Goal: Information Seeking & Learning: Understand process/instructions

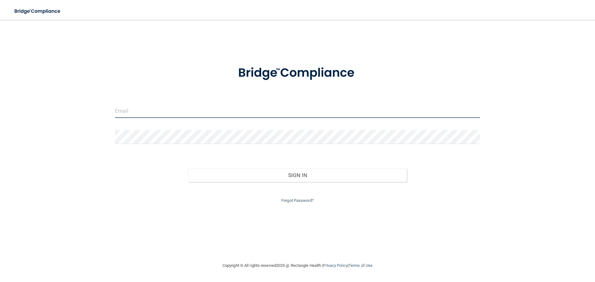
type input "[EMAIL_ADDRESS][DOMAIN_NAME]"
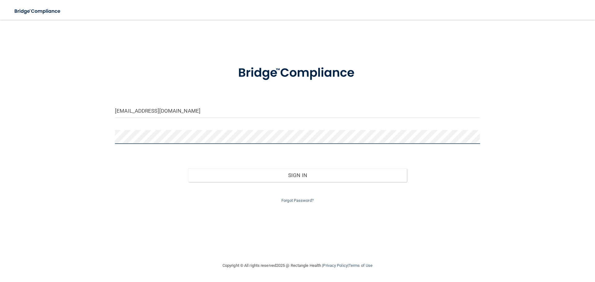
click at [188, 169] on button "Sign In" at bounding box center [297, 176] width 219 height 14
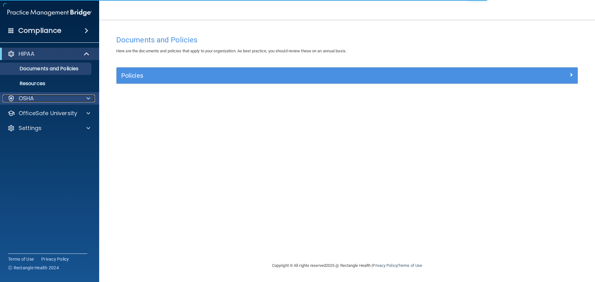
click at [33, 97] on p "OSHA" at bounding box center [26, 98] width 15 height 7
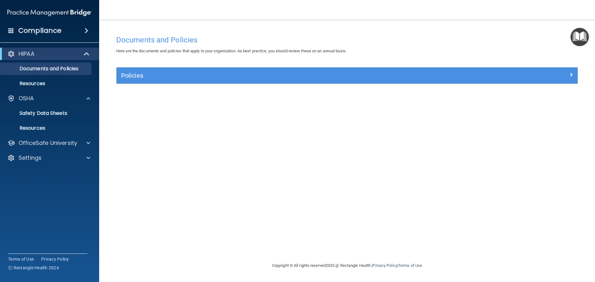
click at [72, 60] on div "HIPAA" at bounding box center [49, 54] width 99 height 12
click at [77, 34] on div "Compliance" at bounding box center [49, 31] width 99 height 14
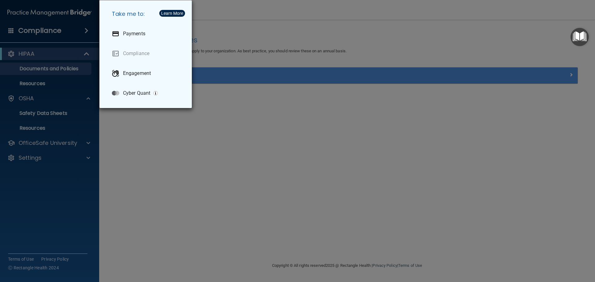
click at [78, 34] on div "Take me to: Payments Compliance Engagement Cyber Quant" at bounding box center [297, 141] width 595 height 282
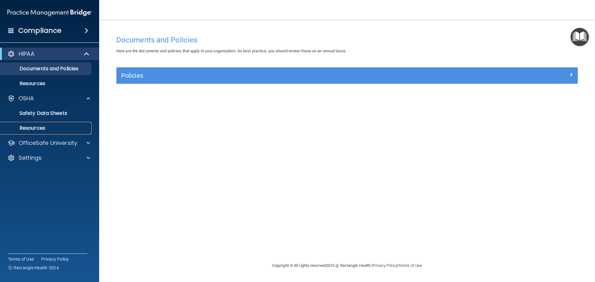
click at [60, 132] on link "Resources" at bounding box center [43, 128] width 98 height 12
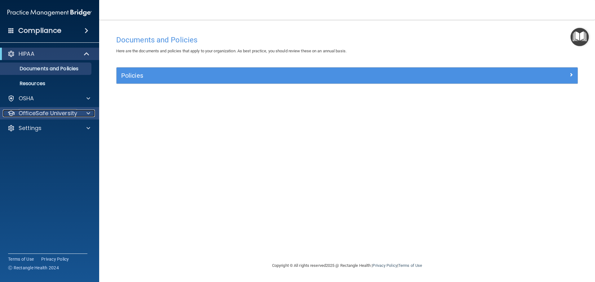
click at [66, 115] on p "OfficeSafe University" at bounding box center [48, 113] width 59 height 7
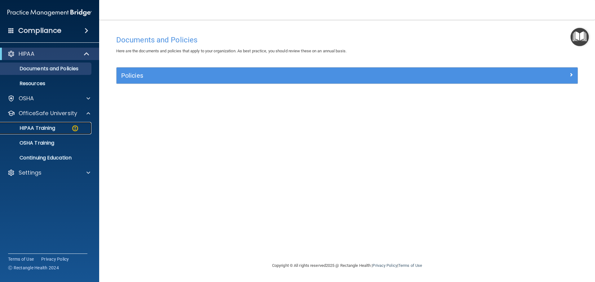
click at [59, 126] on div "HIPAA Training" at bounding box center [46, 128] width 85 height 6
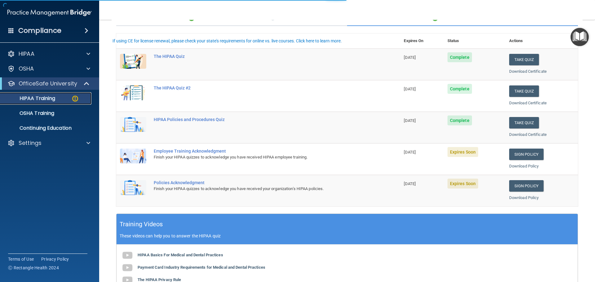
scroll to position [62, 0]
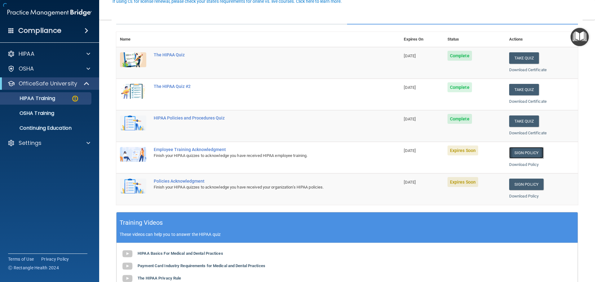
click at [519, 152] on link "Sign Policy" at bounding box center [526, 152] width 34 height 11
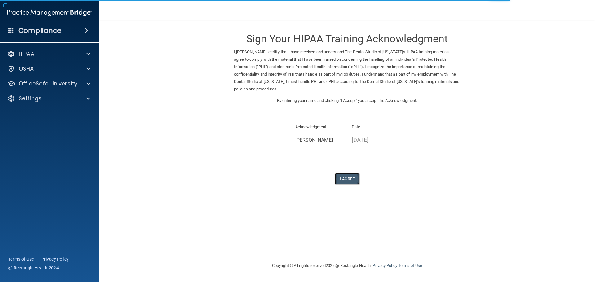
click at [347, 181] on button "I Agree" at bounding box center [347, 178] width 25 height 11
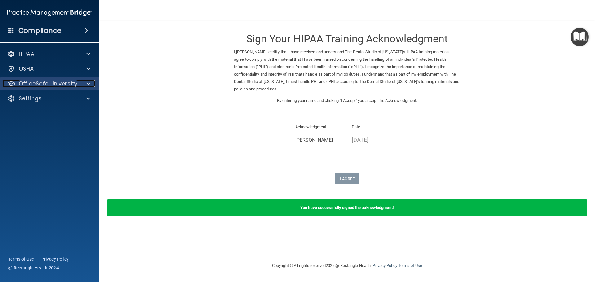
click at [67, 83] on p "OfficeSafe University" at bounding box center [48, 83] width 59 height 7
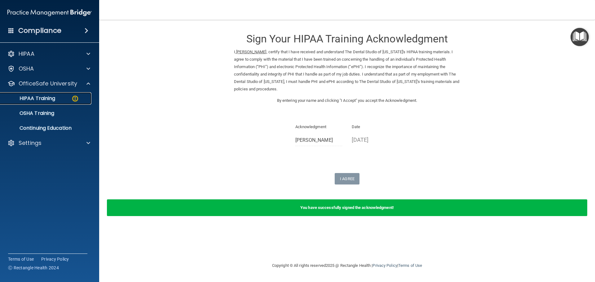
click at [66, 100] on div "HIPAA Training" at bounding box center [46, 98] width 85 height 6
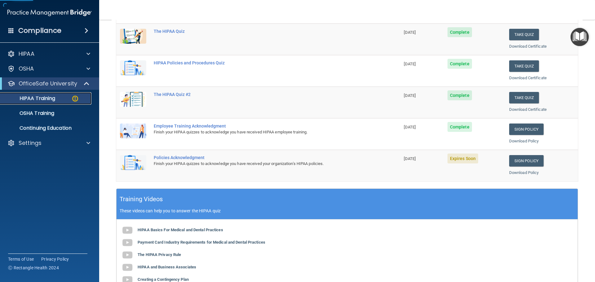
scroll to position [93, 0]
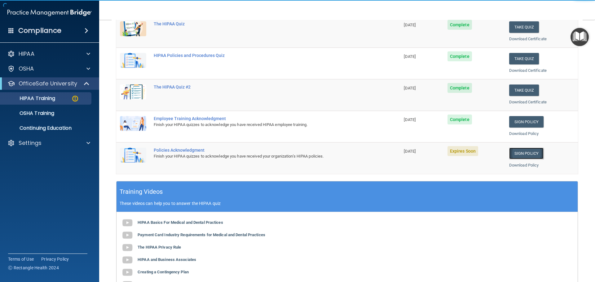
click at [525, 151] on link "Sign Policy" at bounding box center [526, 153] width 34 height 11
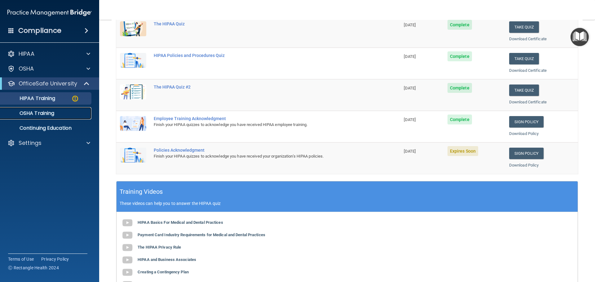
click at [61, 112] on div "OSHA Training" at bounding box center [46, 113] width 85 height 6
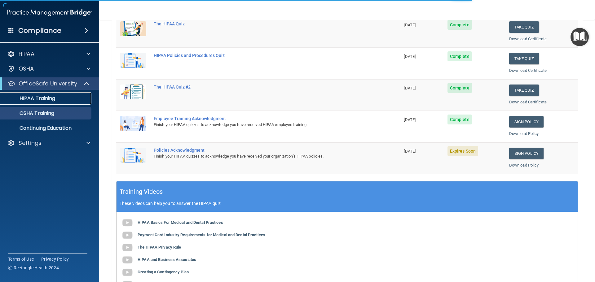
click at [64, 98] on div "HIPAA Training" at bounding box center [46, 98] width 85 height 6
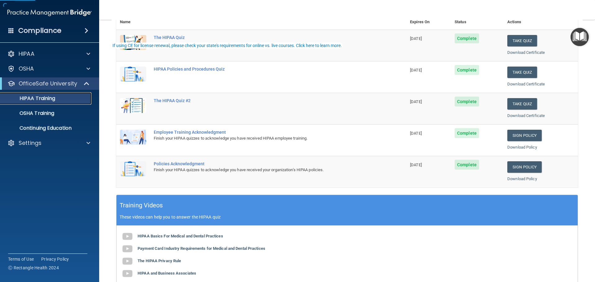
scroll to position [93, 0]
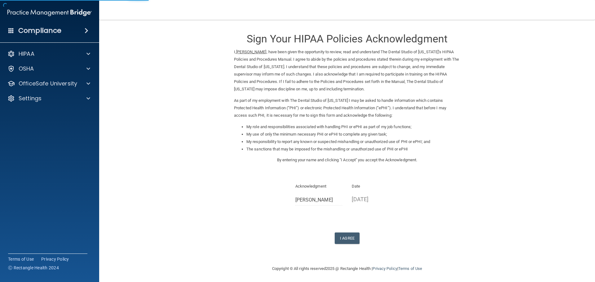
click at [349, 232] on div "Sign Your HIPAA Policies Acknowledgment I, [PERSON_NAME] , have been given the …" at bounding box center [347, 135] width 226 height 218
click at [345, 238] on button "I Agree" at bounding box center [347, 238] width 25 height 11
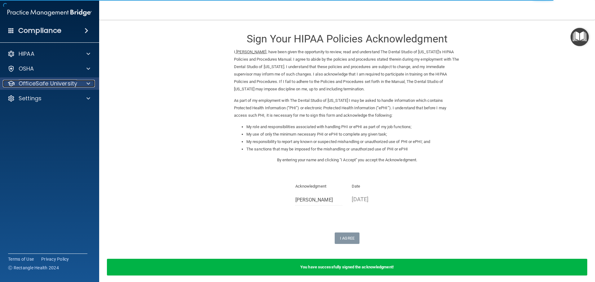
click at [82, 86] on div at bounding box center [87, 83] width 15 height 7
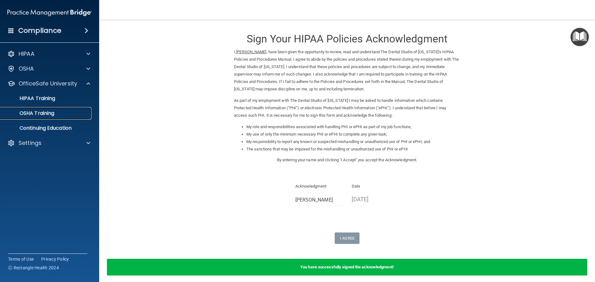
click at [76, 109] on link "OSHA Training" at bounding box center [43, 113] width 98 height 12
